Goal: Information Seeking & Learning: Learn about a topic

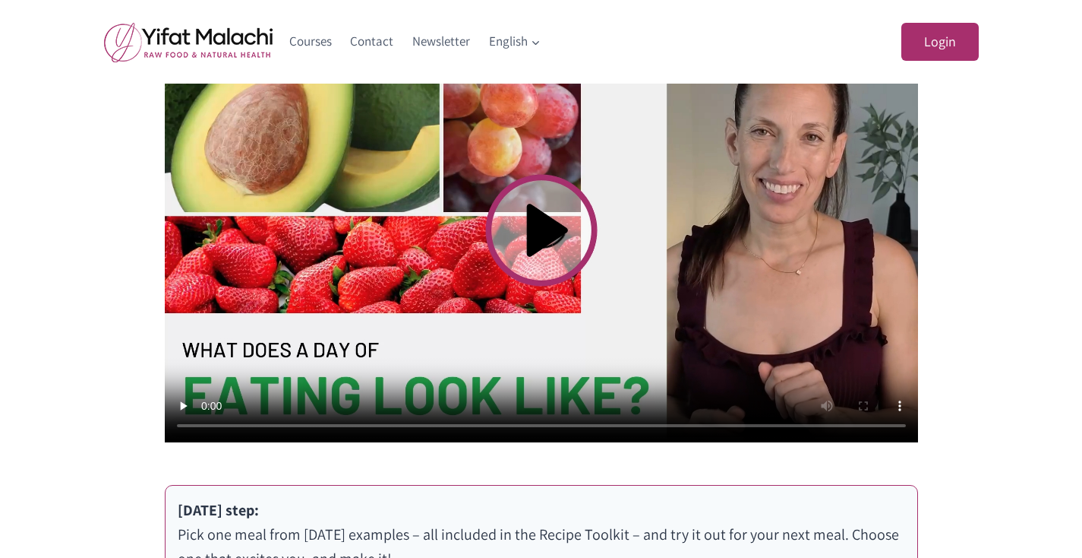
scroll to position [596, 0]
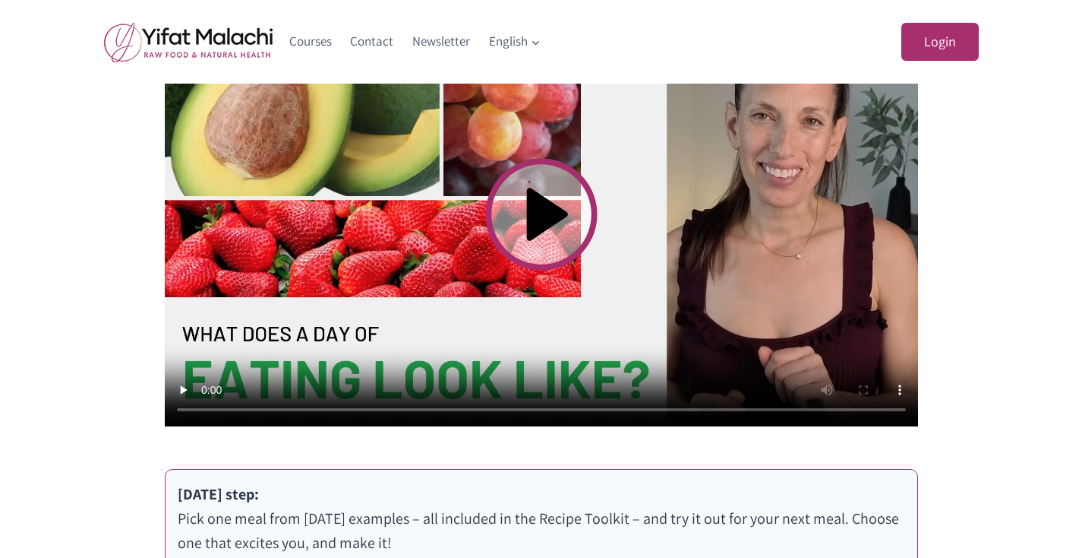
click at [537, 210] on video at bounding box center [542, 214] width 754 height 424
click at [872, 408] on video at bounding box center [542, 214] width 754 height 424
click at [280, 408] on video at bounding box center [542, 214] width 754 height 424
drag, startPoint x: 551, startPoint y: 412, endPoint x: 272, endPoint y: 399, distance: 279.9
click at [272, 399] on video at bounding box center [542, 214] width 754 height 424
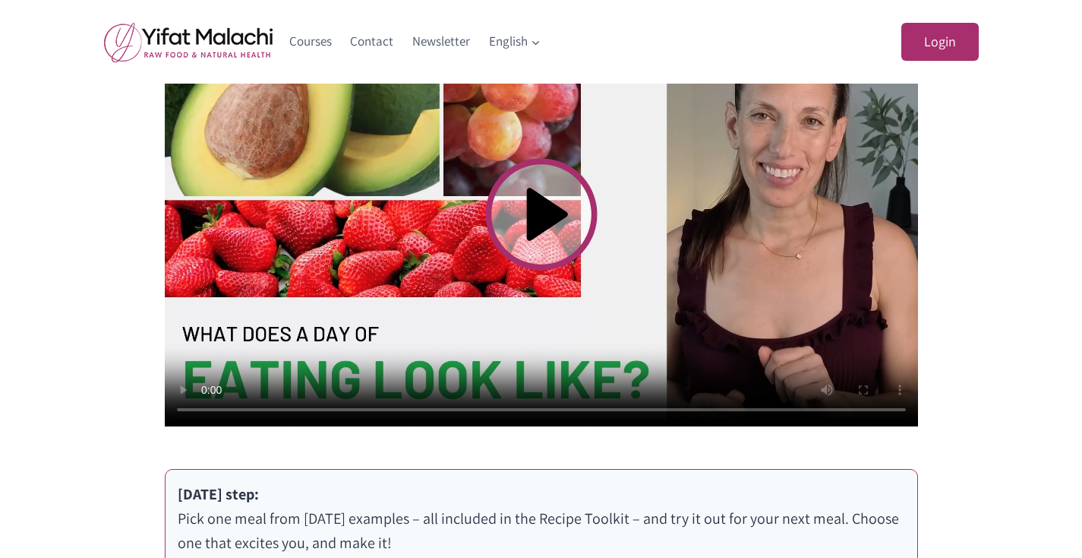
click at [208, 407] on video at bounding box center [542, 214] width 754 height 424
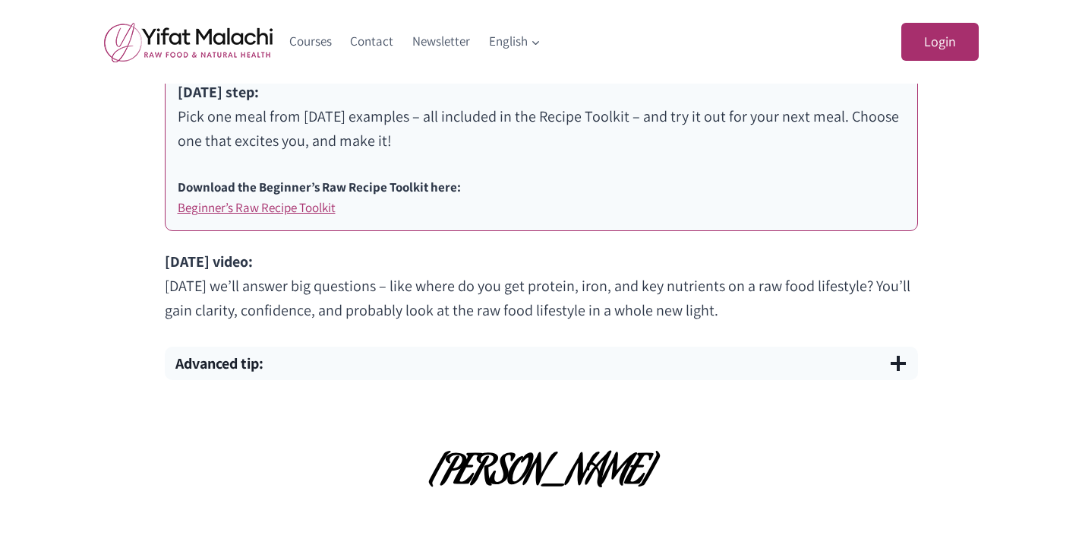
scroll to position [1067, 0]
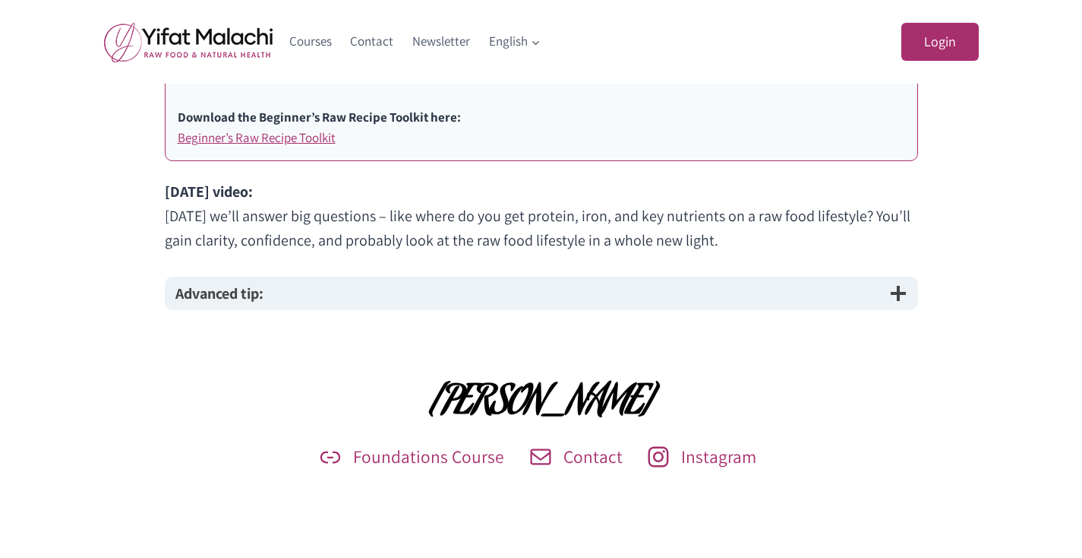
click at [899, 293] on span "button" at bounding box center [898, 293] width 18 height 18
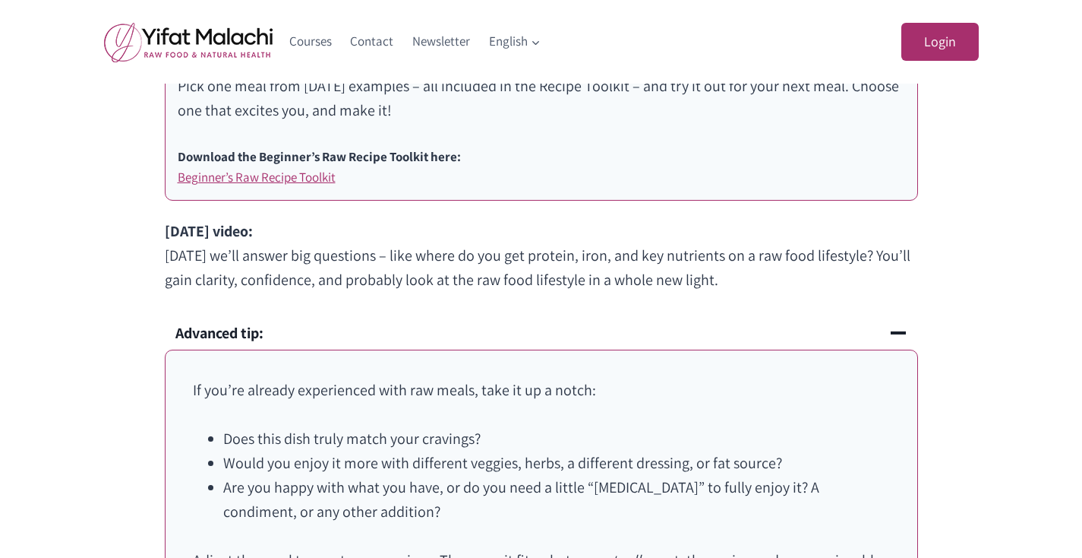
scroll to position [1025, 0]
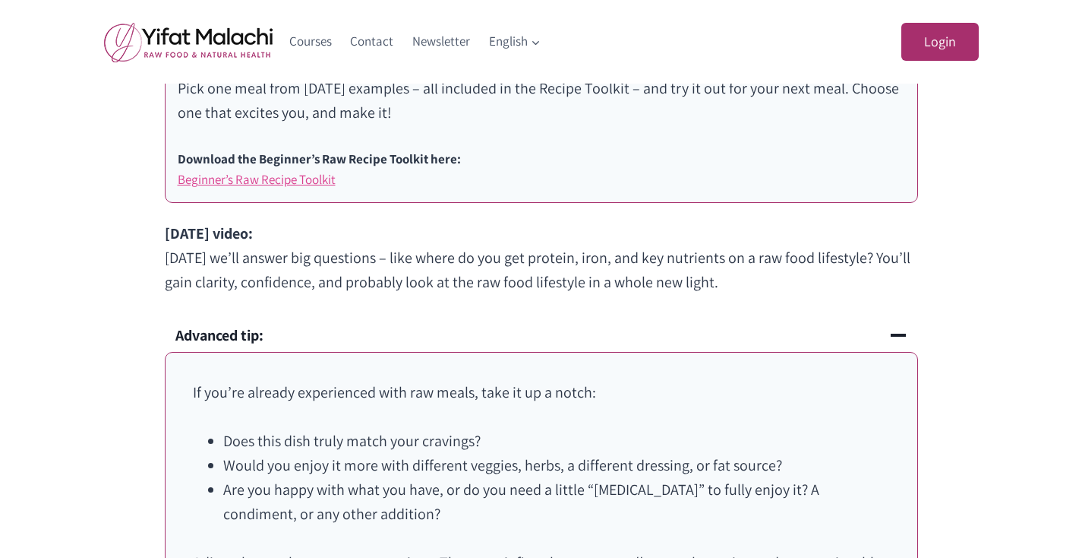
click at [226, 180] on link "Beginner’s Raw Recipe Toolkit" at bounding box center [257, 179] width 158 height 17
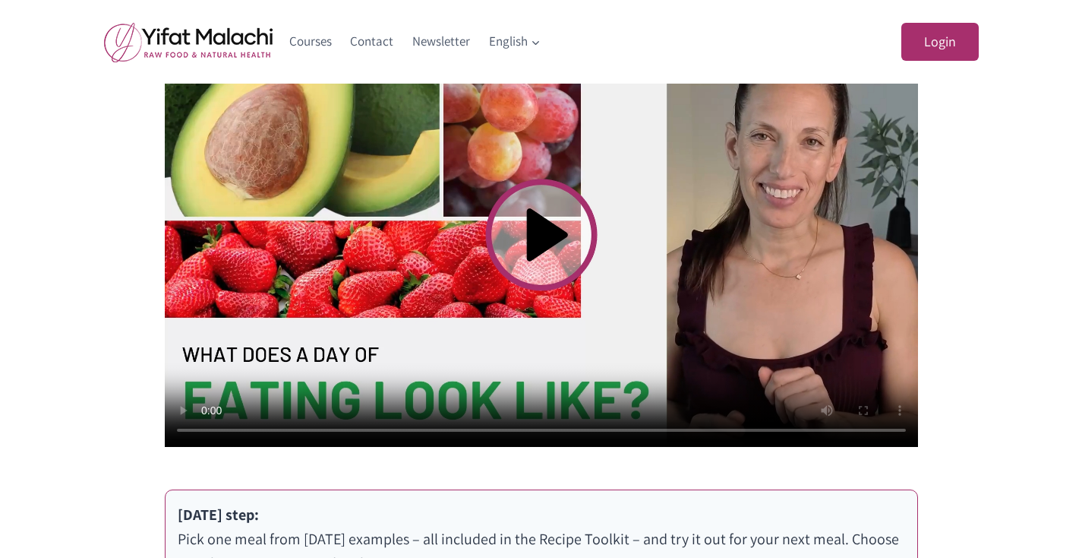
scroll to position [572, 0]
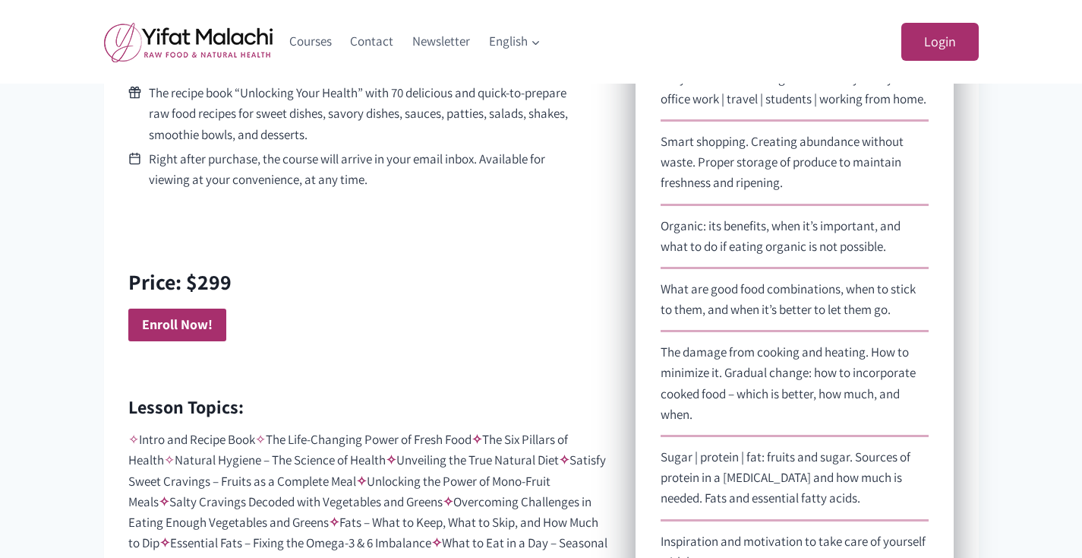
scroll to position [930, 0]
